Goal: Complete application form

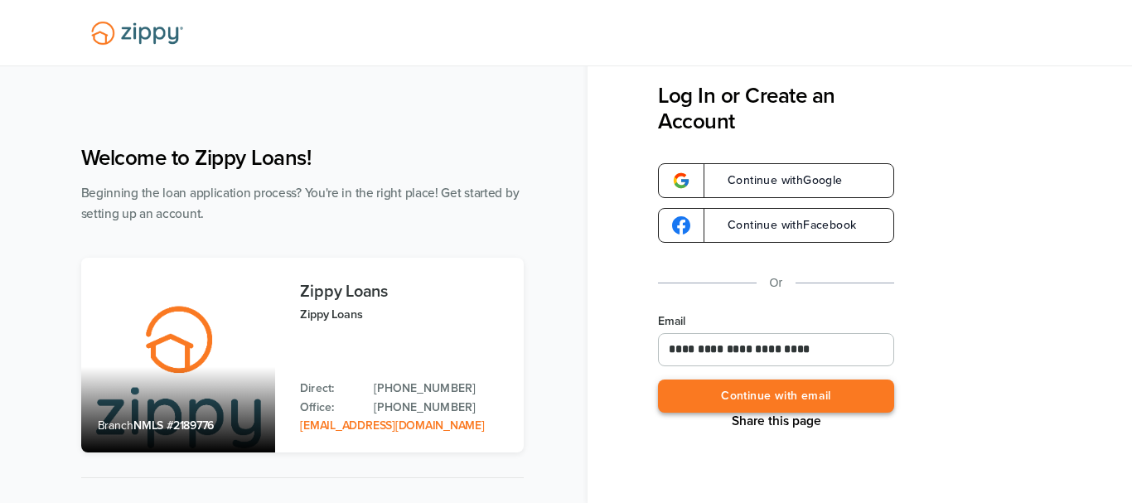
type input "**********"
click at [742, 399] on button "Continue with email" at bounding box center [776, 397] width 236 height 34
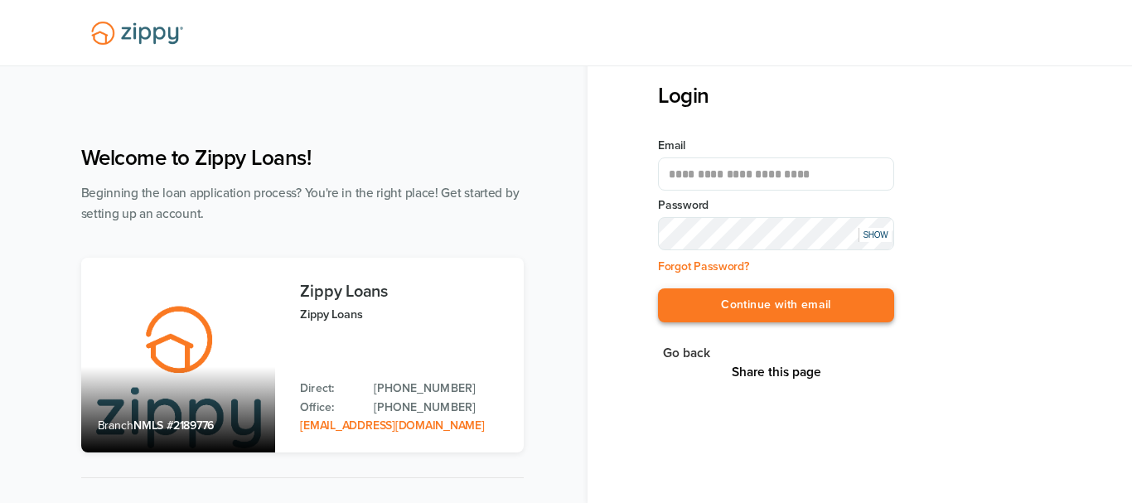
click at [774, 309] on button "Continue with email" at bounding box center [776, 305] width 236 height 34
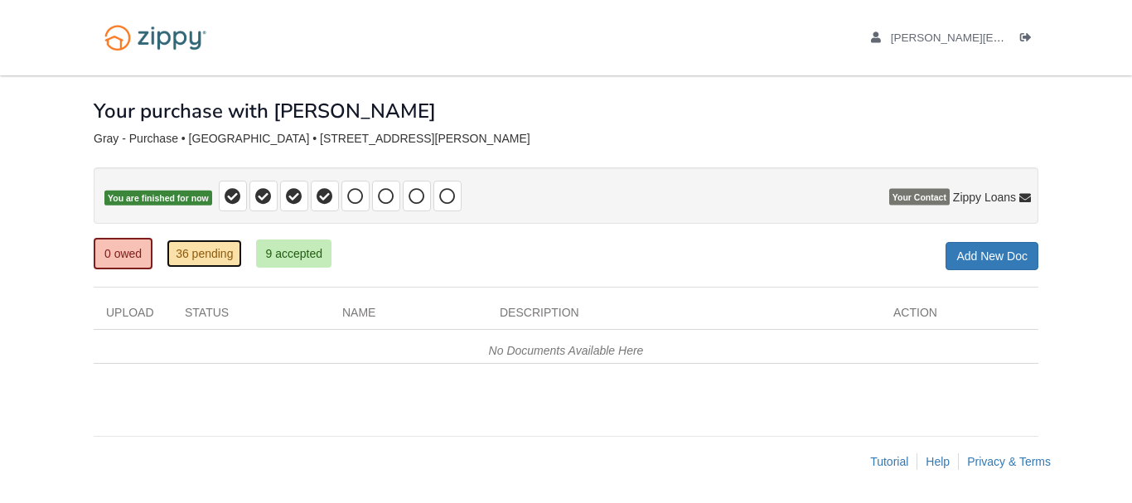
click at [230, 254] on link "36 pending" at bounding box center [204, 254] width 75 height 28
